Goal: Find specific page/section: Find specific page/section

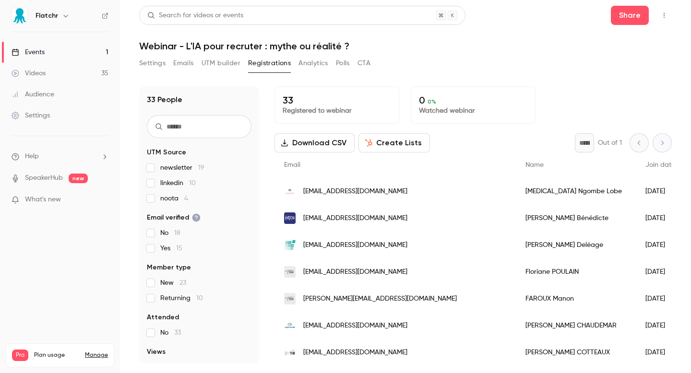
click at [48, 60] on link "Events 1" at bounding box center [60, 52] width 120 height 21
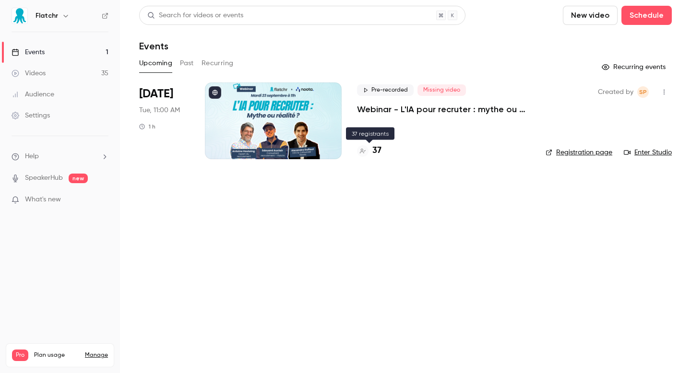
click at [371, 151] on div "37" at bounding box center [369, 150] width 24 height 13
